Goal: Find contact information

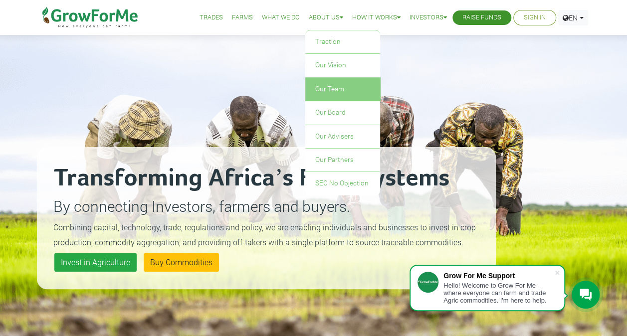
click at [323, 93] on link "Our Team" at bounding box center [342, 89] width 75 height 23
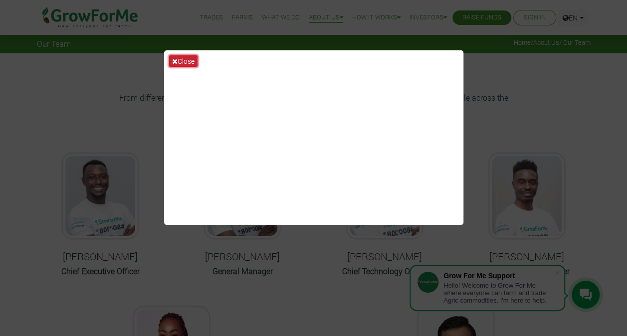
click at [188, 56] on button "Close" at bounding box center [183, 60] width 28 height 11
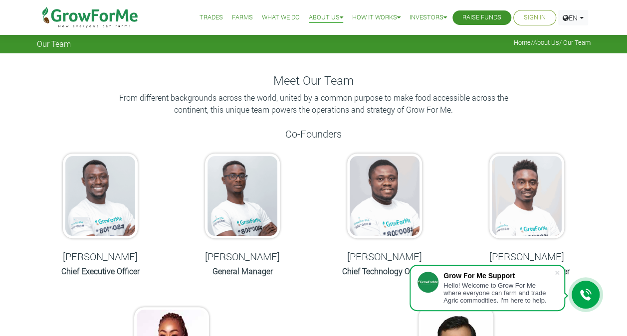
click at [107, 263] on div "Nana Prempeh Chief Executive Officer" at bounding box center [100, 217] width 127 height 146
click at [85, 272] on h6 "Chief Executive Officer" at bounding box center [100, 270] width 117 height 9
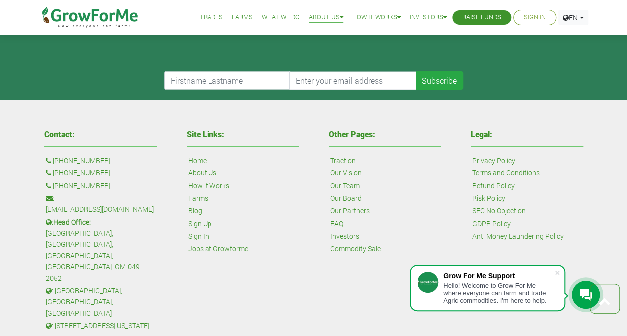
scroll to position [938, 0]
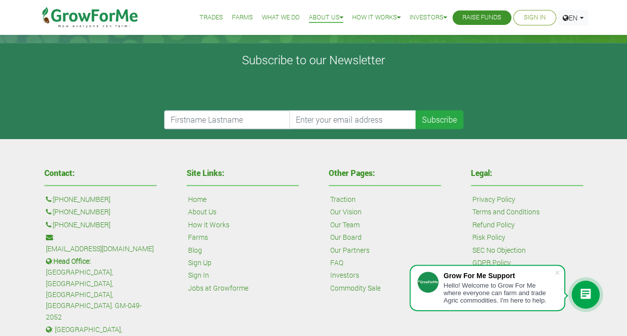
scroll to position [293, 0]
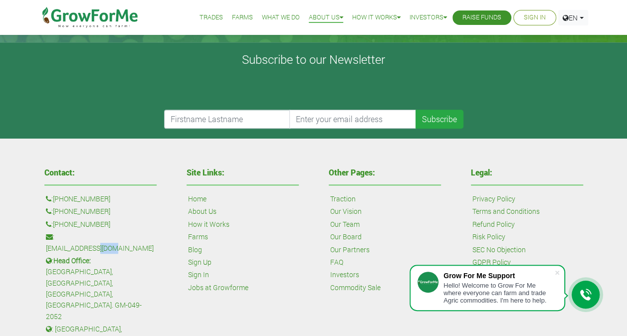
drag, startPoint x: 138, startPoint y: 237, endPoint x: 111, endPoint y: 235, distance: 26.5
click at [111, 235] on p ": [EMAIL_ADDRESS][DOMAIN_NAME]" at bounding box center [100, 242] width 109 height 22
drag, startPoint x: 111, startPoint y: 235, endPoint x: 137, endPoint y: 233, distance: 25.5
click at [137, 233] on p ": sales@growforme.com" at bounding box center [100, 242] width 109 height 22
drag, startPoint x: 137, startPoint y: 233, endPoint x: 61, endPoint y: 234, distance: 75.8
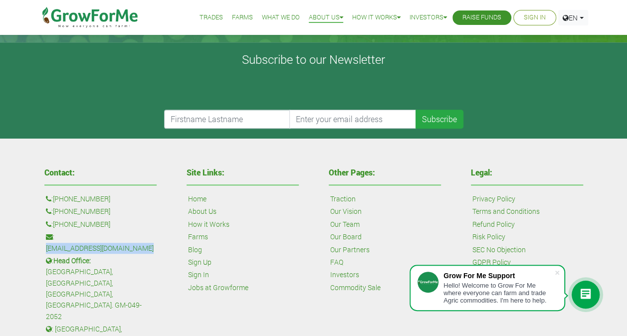
click at [61, 234] on p ": sales@growforme.com" at bounding box center [100, 242] width 109 height 22
copy div "[EMAIL_ADDRESS][DOMAIN_NAME]"
